Goal: Register for event/course: Register for event/course

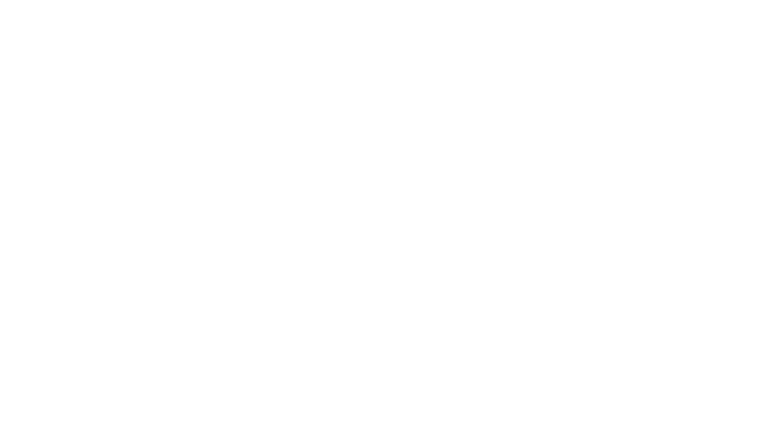
click at [423, 51] on body at bounding box center [383, 213] width 767 height 426
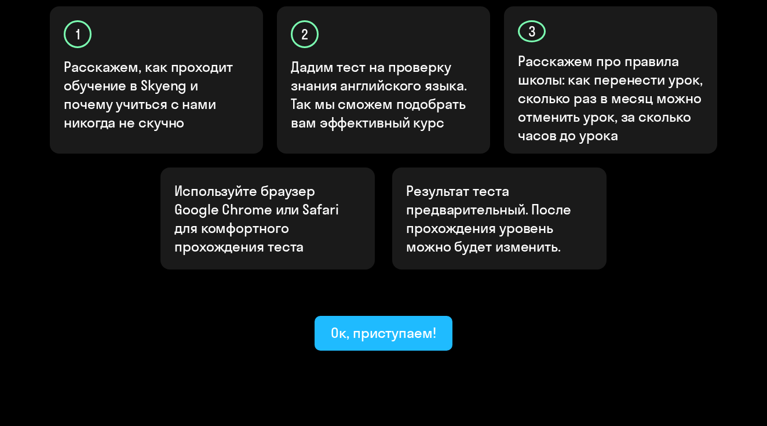
scroll to position [411, 0]
click at [401, 324] on div "Ок, приступаем!" at bounding box center [383, 333] width 105 height 19
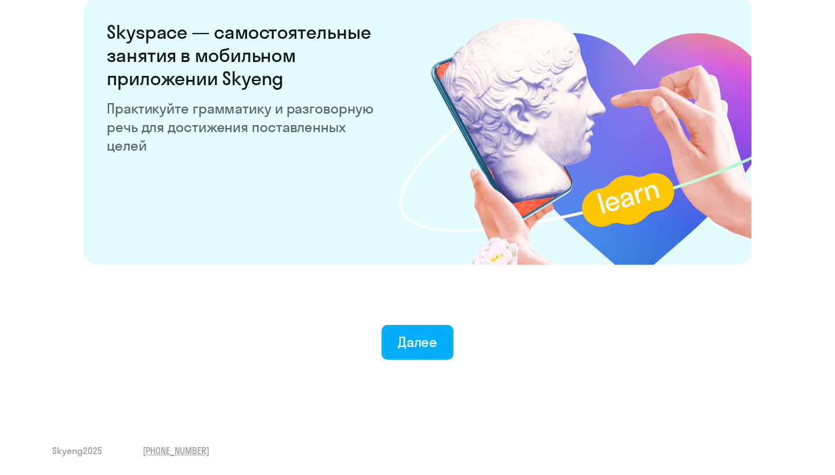
scroll to position [2211, 0]
click at [396, 350] on button "Далее" at bounding box center [417, 342] width 72 height 35
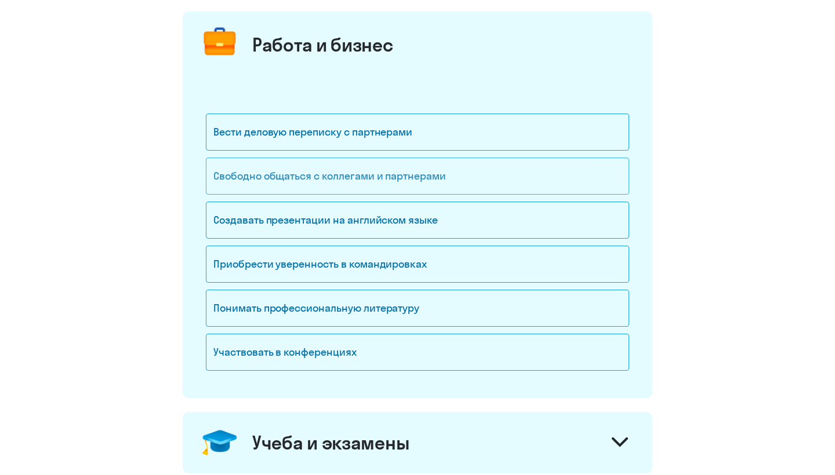
scroll to position [148, 0]
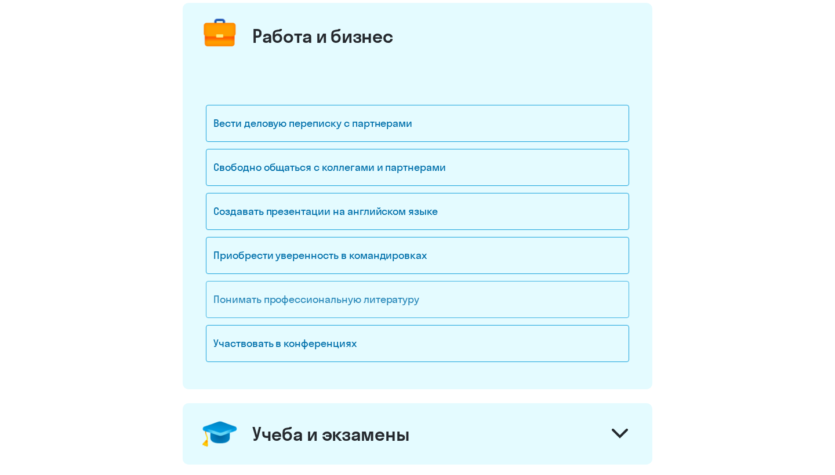
click at [373, 302] on div "Понимать профессиональную литературу" at bounding box center [417, 299] width 423 height 37
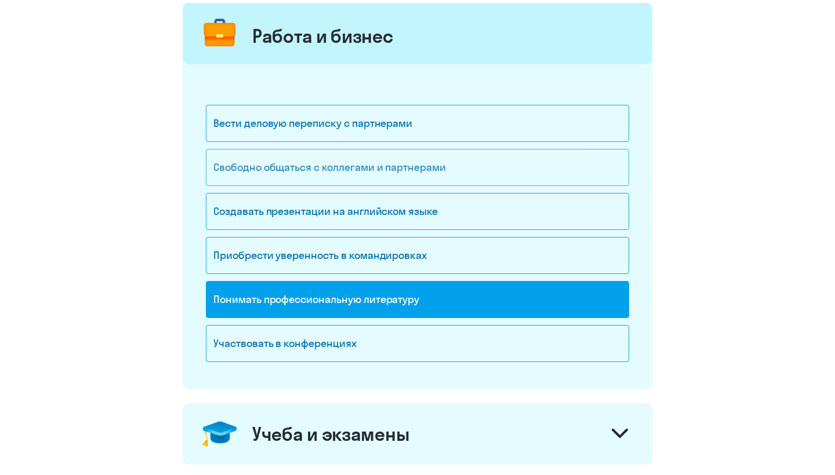
click at [381, 176] on div "Свободно общаться с коллегами и партнерами" at bounding box center [417, 167] width 423 height 37
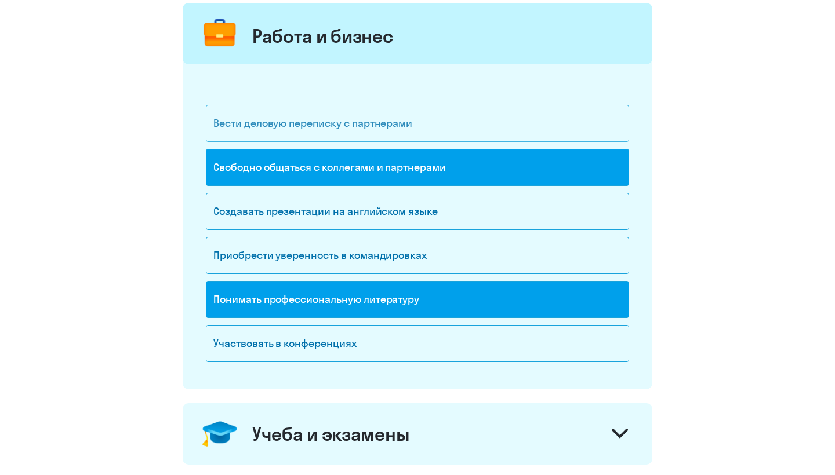
click at [378, 126] on div "Вести деловую переписку с партнерами" at bounding box center [417, 123] width 423 height 37
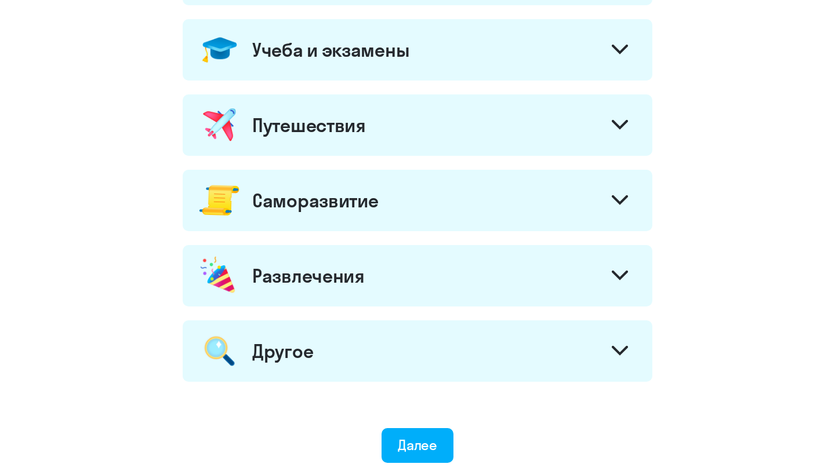
scroll to position [534, 0]
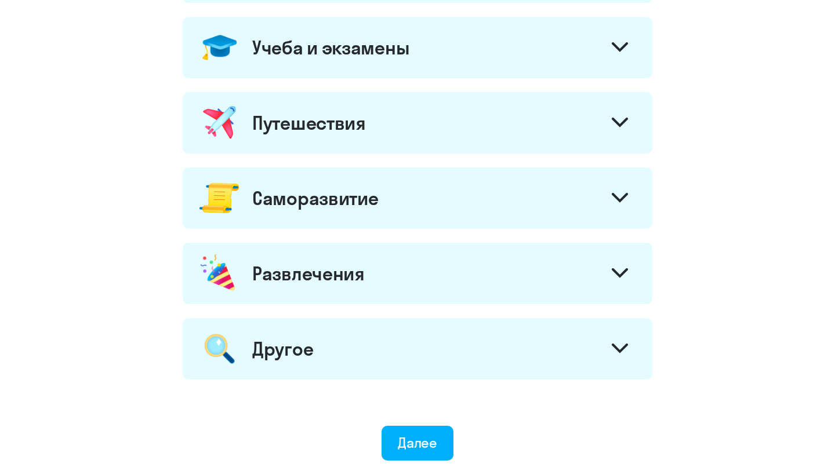
click at [396, 52] on div "Учеба и экзамены" at bounding box center [330, 47] width 157 height 23
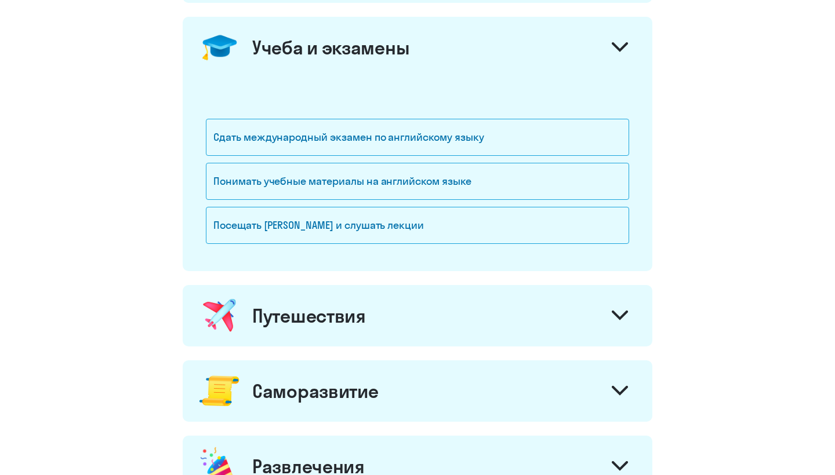
click at [356, 333] on div "Путешествия" at bounding box center [417, 315] width 469 height 61
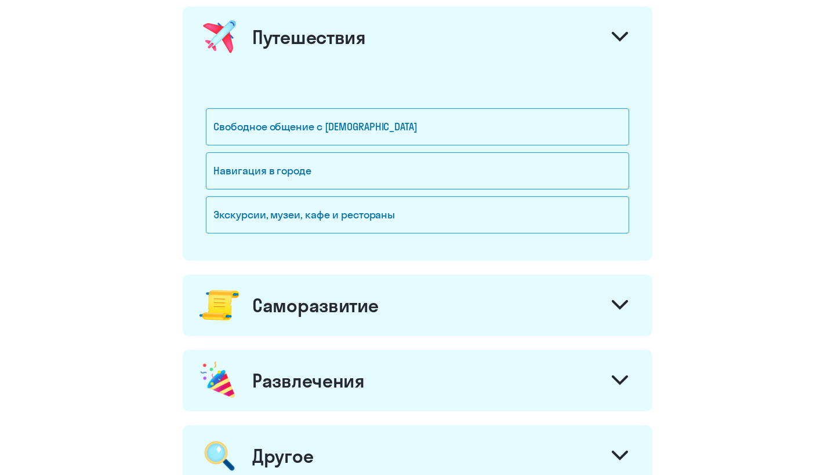
scroll to position [904, 0]
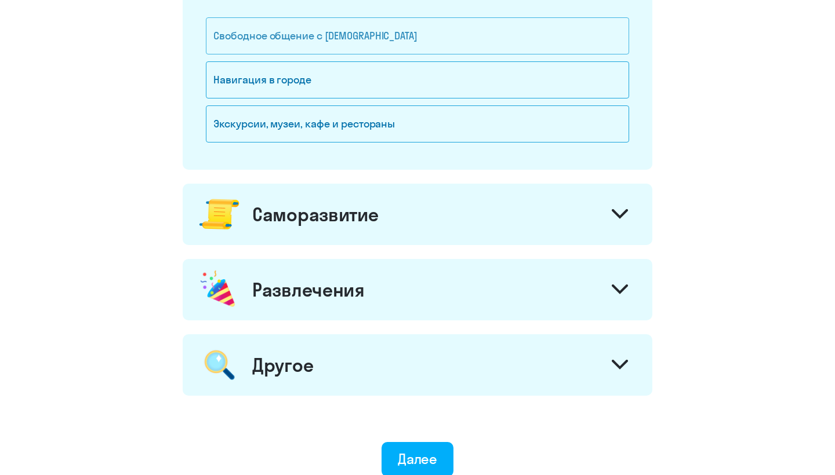
click at [389, 39] on div "Свободное общение с иностранцами" at bounding box center [417, 35] width 423 height 37
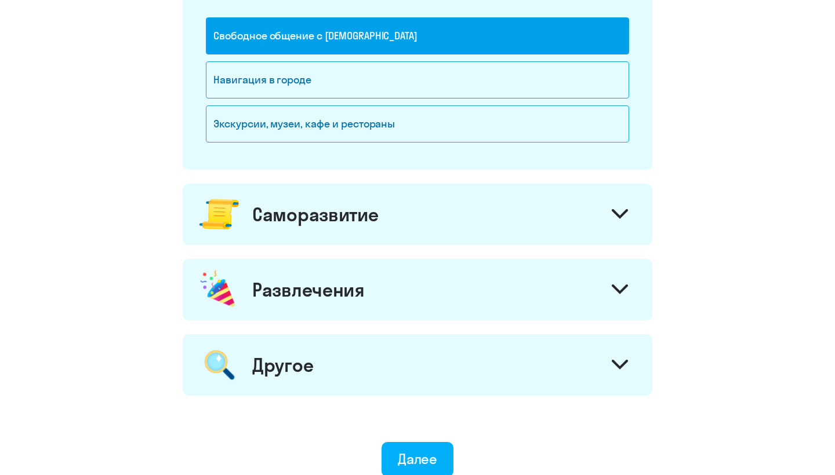
click at [361, 240] on div "Саморазвитие" at bounding box center [417, 214] width 469 height 61
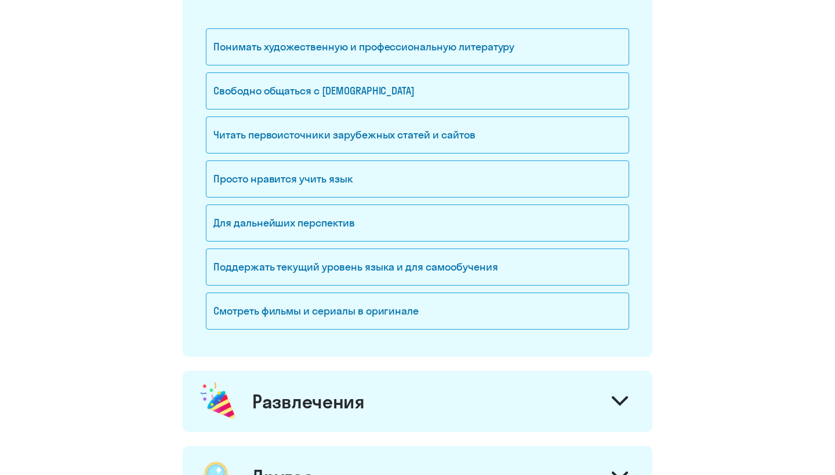
scroll to position [1159, 0]
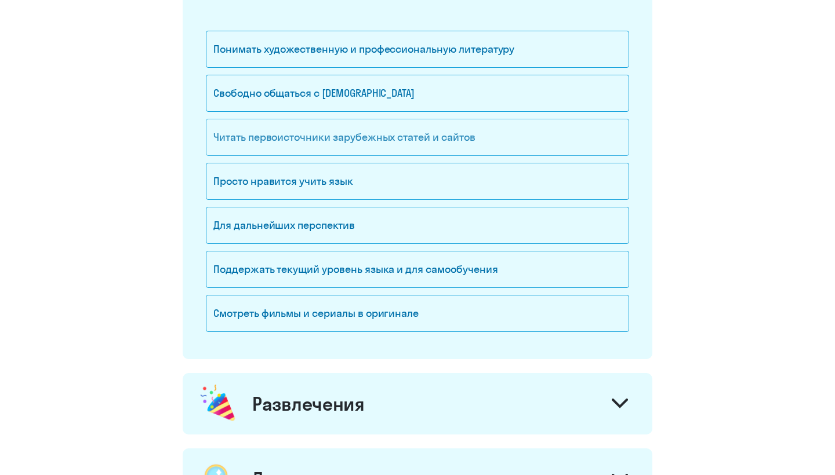
click at [348, 148] on div "Читать первоисточники зарубежных статей и сайтов" at bounding box center [417, 137] width 423 height 37
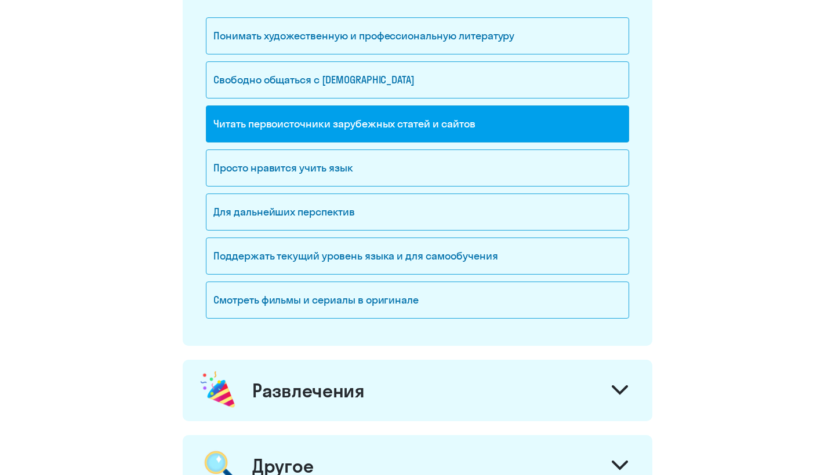
scroll to position [1170, 0]
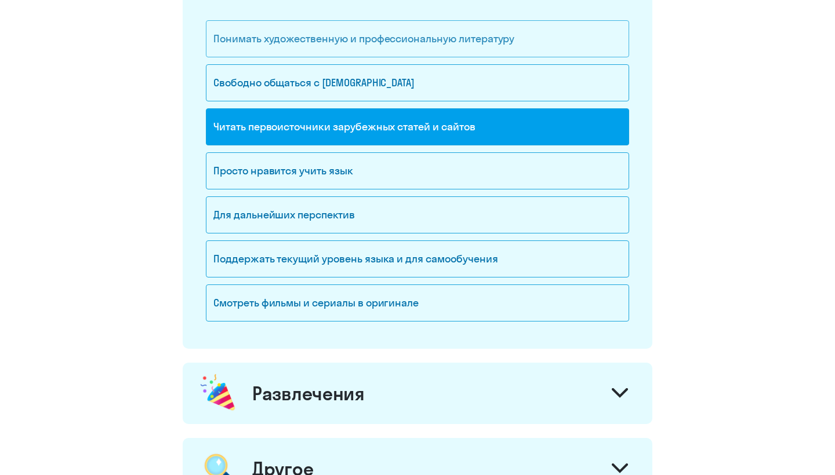
click at [346, 49] on div "Понимать художественную и профессиональную литературу" at bounding box center [417, 38] width 423 height 37
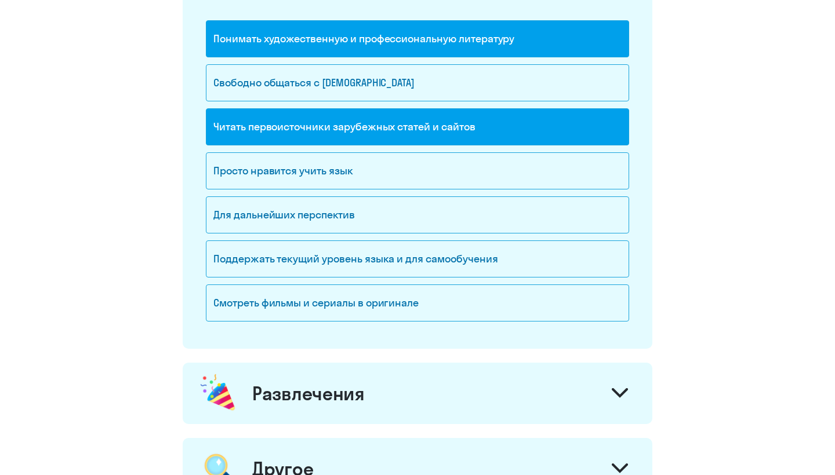
click at [340, 130] on div "Читать первоисточники зарубежных статей и сайтов" at bounding box center [417, 126] width 423 height 37
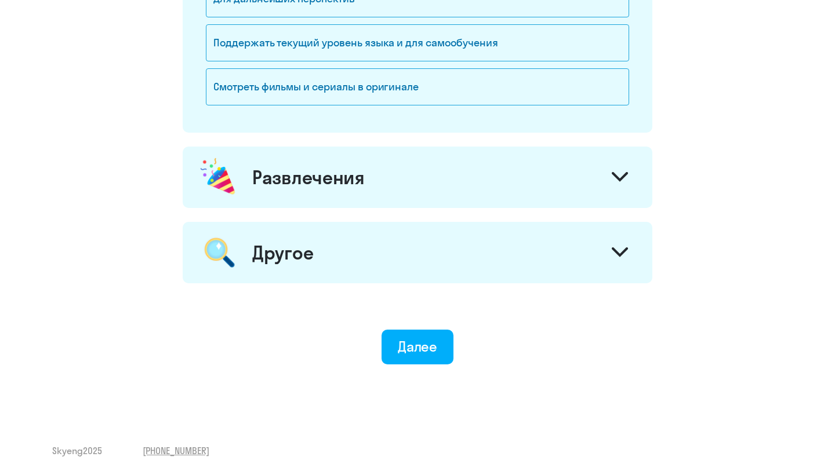
scroll to position [1386, 0]
click at [392, 196] on div "Развлечения" at bounding box center [417, 177] width 469 height 61
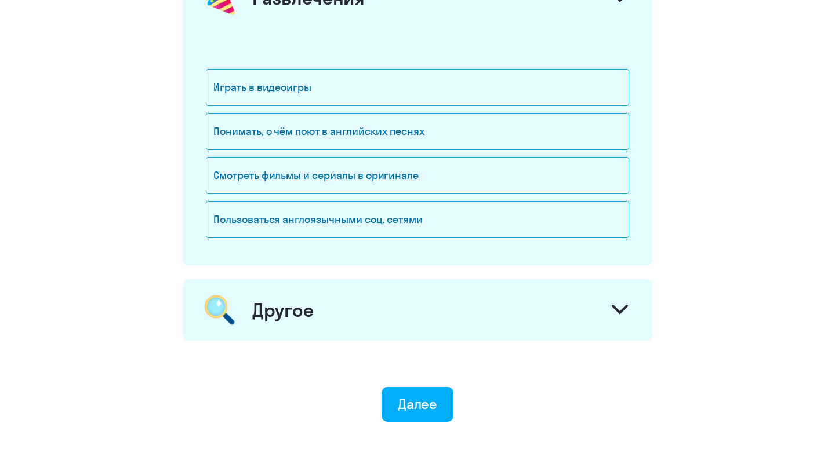
scroll to position [1573, 0]
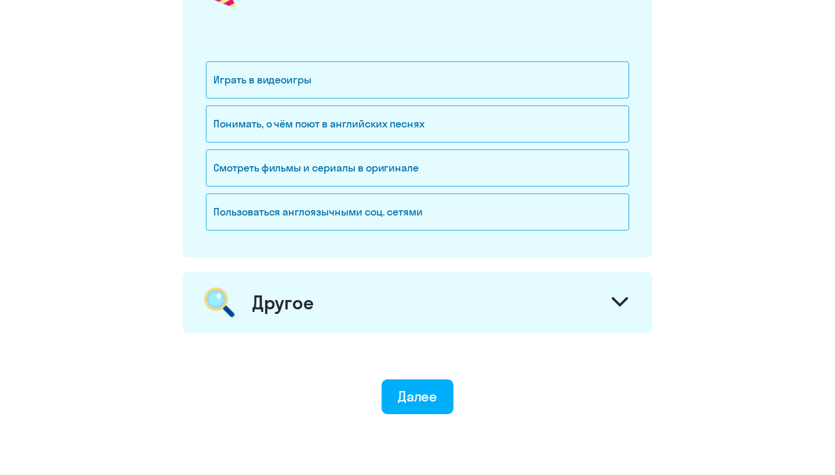
click at [364, 293] on div "Другое" at bounding box center [417, 302] width 469 height 61
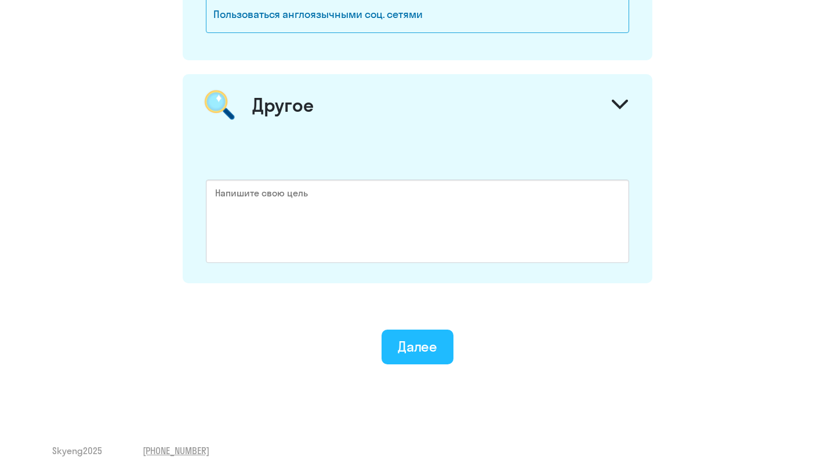
scroll to position [1771, 0]
click at [410, 349] on div "Далее" at bounding box center [418, 346] width 40 height 19
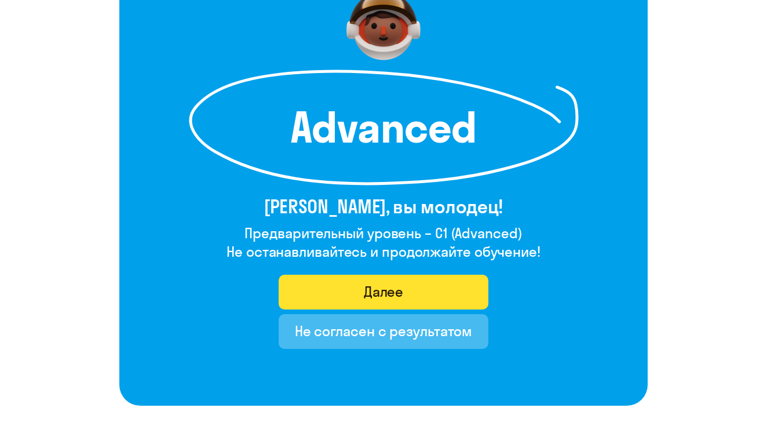
scroll to position [121, 0]
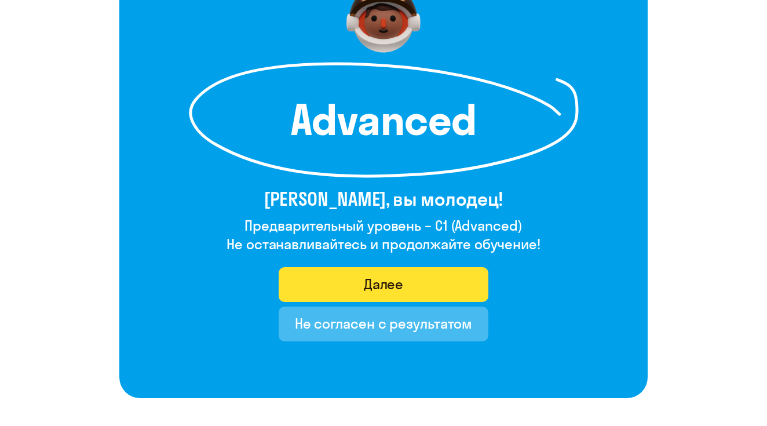
click at [370, 278] on div "Далее" at bounding box center [384, 284] width 40 height 19
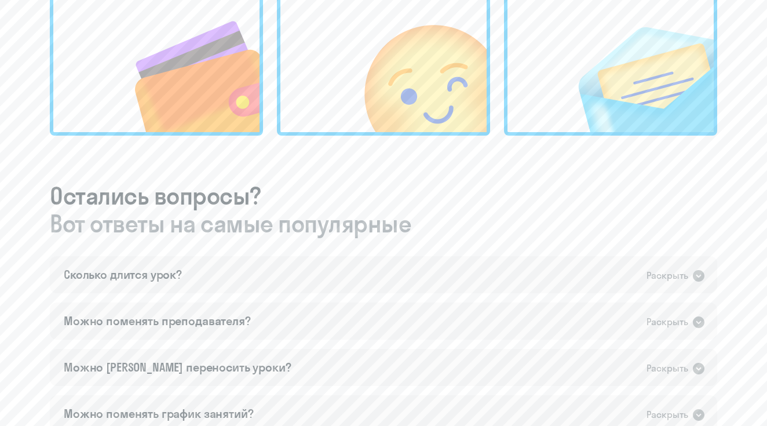
scroll to position [484, 0]
